Goal: Transaction & Acquisition: Register for event/course

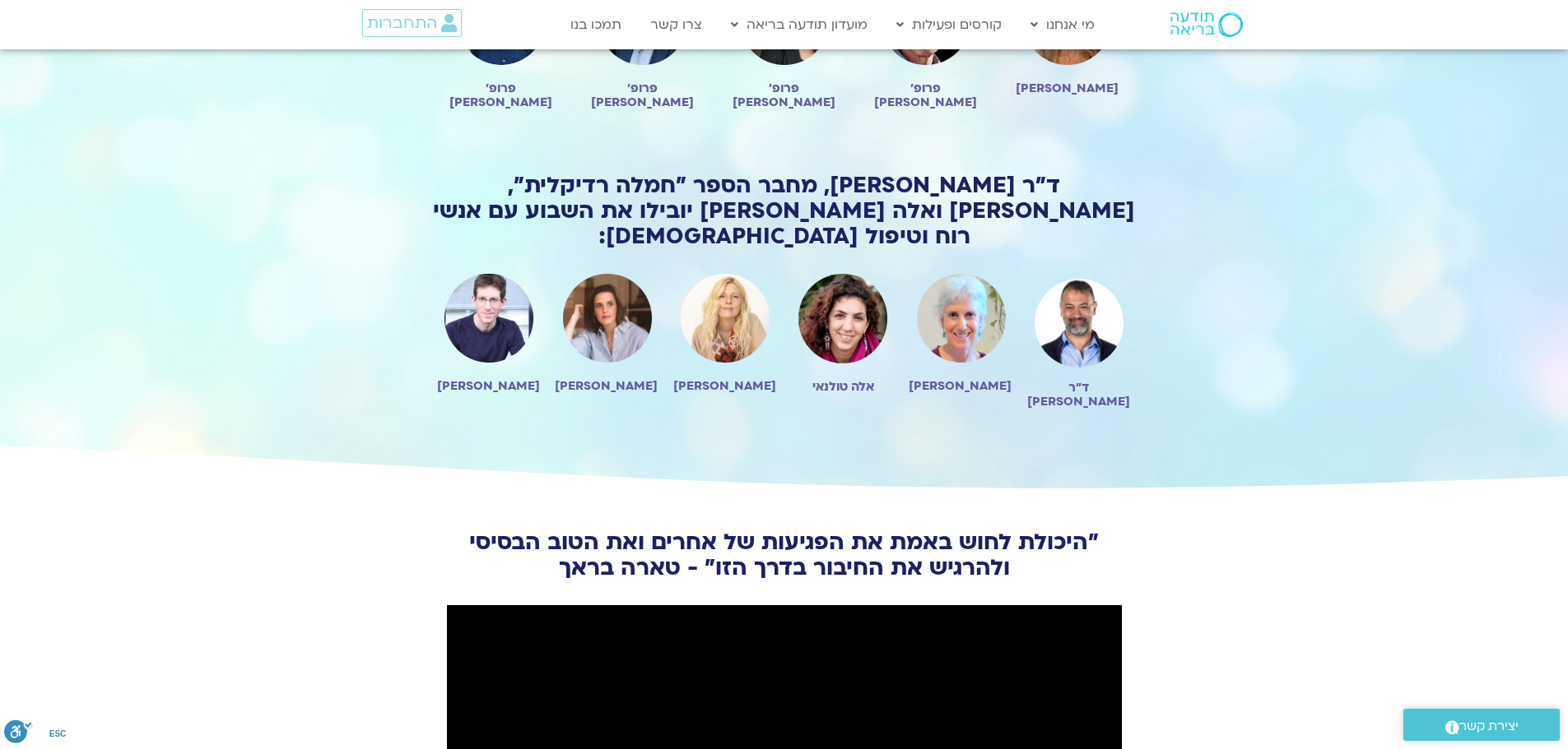
scroll to position [1316, 0]
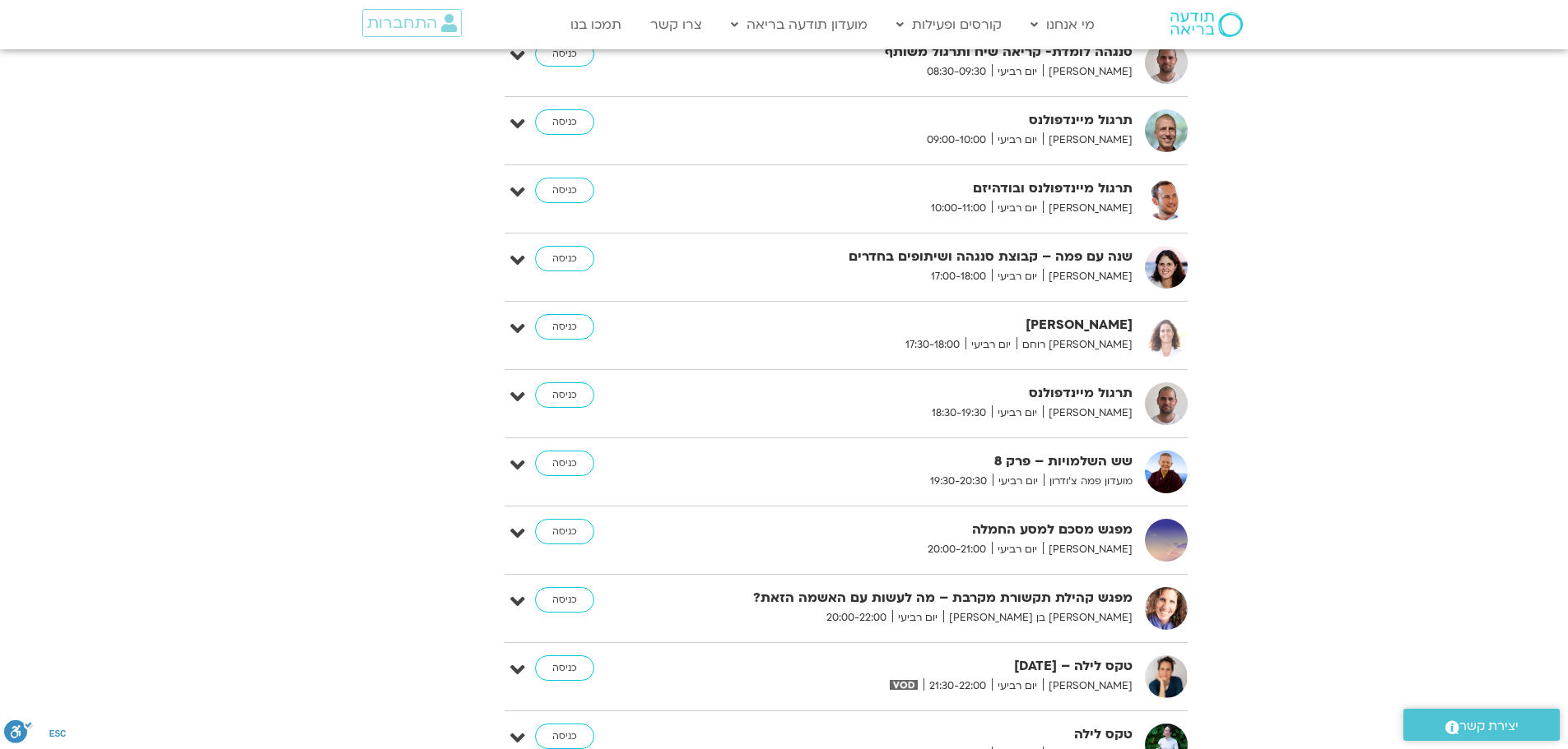
scroll to position [7733, 0]
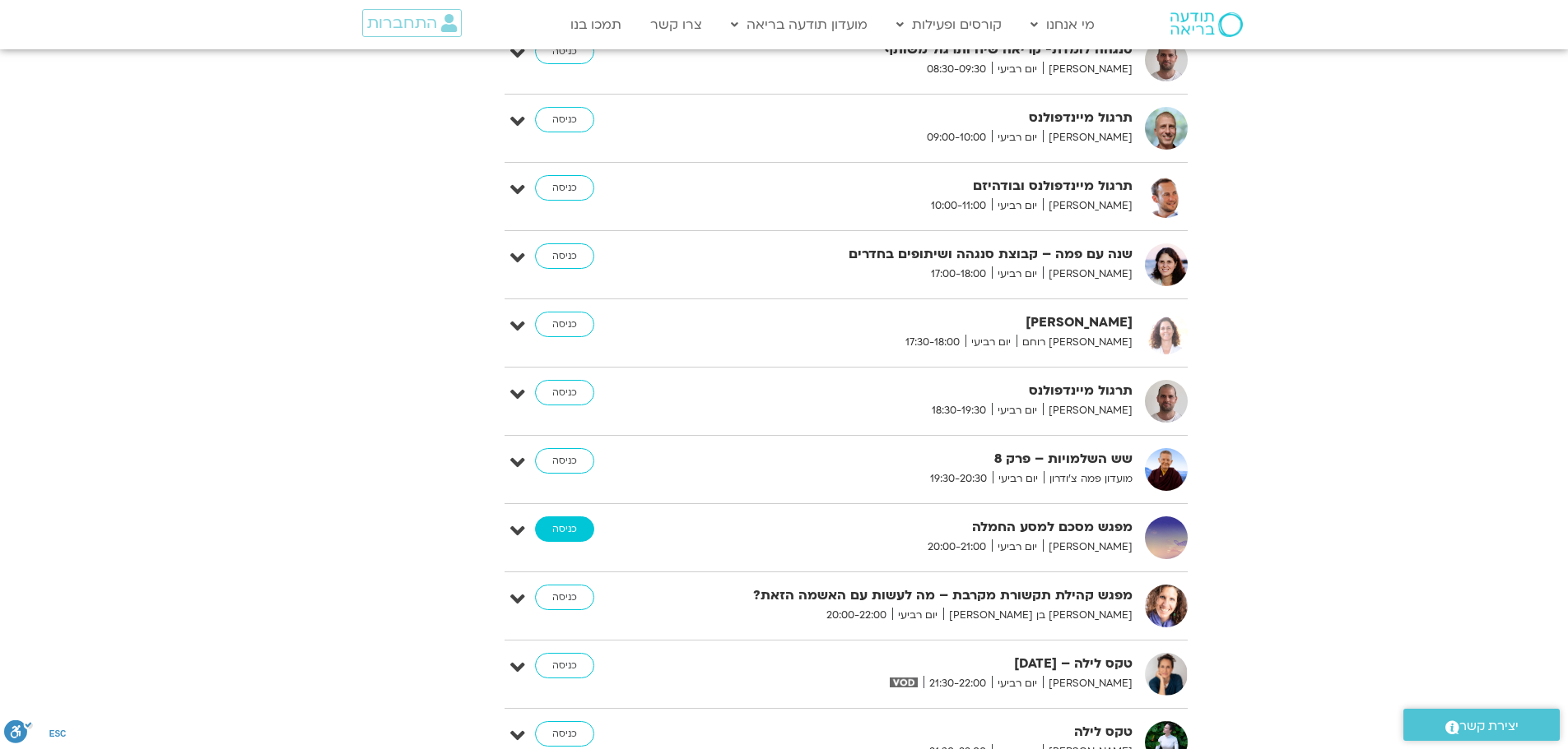
click at [554, 517] on link "כניסה" at bounding box center [564, 530] width 59 height 26
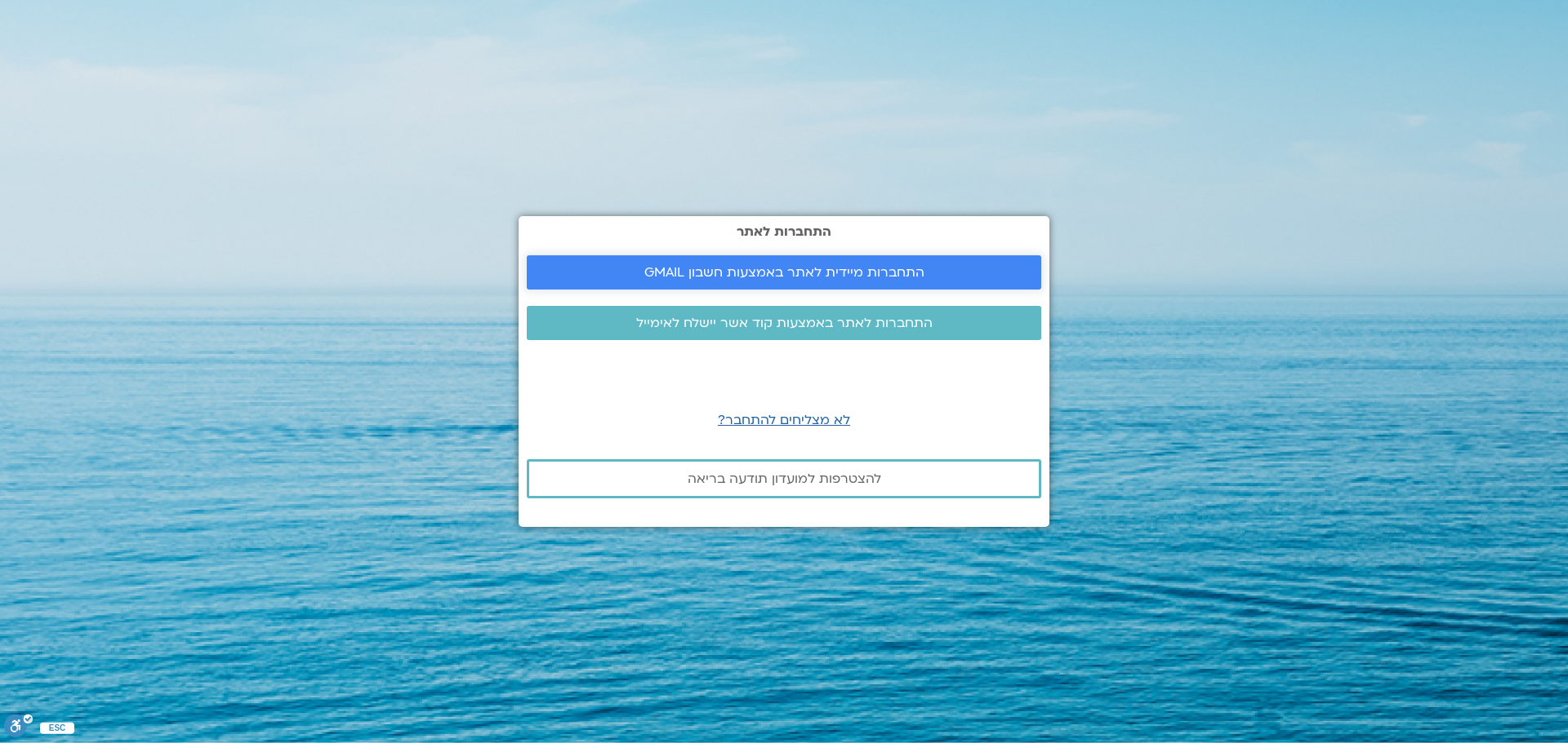
click at [798, 273] on span "התחברות מיידית לאתר באמצעות חשבון GMAIL" at bounding box center [784, 273] width 280 height 15
